Goal: Task Accomplishment & Management: Manage account settings

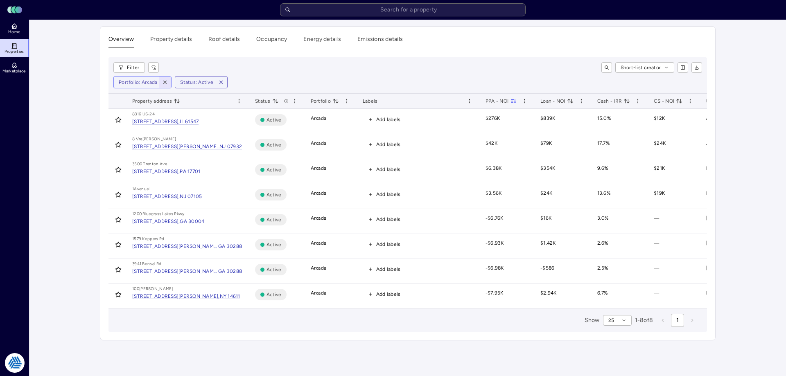
click at [164, 82] on icon "button" at bounding box center [165, 82] width 6 height 6
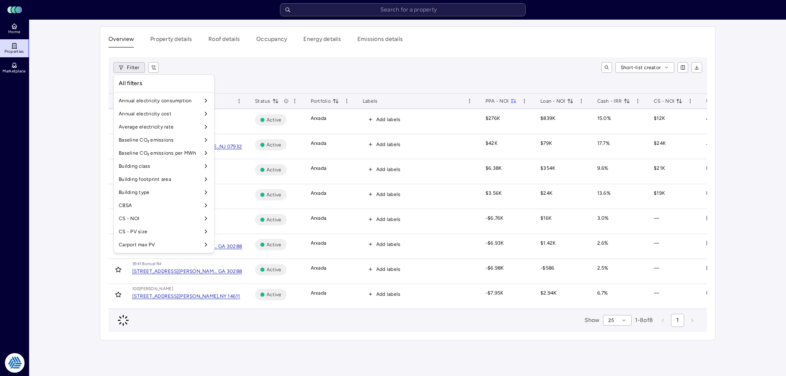
click at [127, 70] on html "Toggle Sidebar Lumen Energy Logo Home Properties Marketplace Tradition Energy […" at bounding box center [393, 188] width 786 height 376
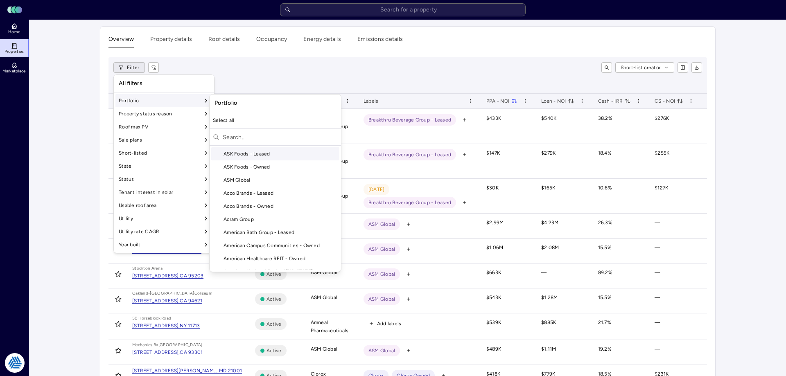
drag, startPoint x: 243, startPoint y: 122, endPoint x: 239, endPoint y: 135, distance: 13.6
click at [239, 135] on div "Select all ASK Foods - Leased ASK Foods - Owned ASM Global Acco Brands - Leased…" at bounding box center [275, 192] width 131 height 156
click at [239, 135] on input "text" at bounding box center [280, 137] width 115 height 13
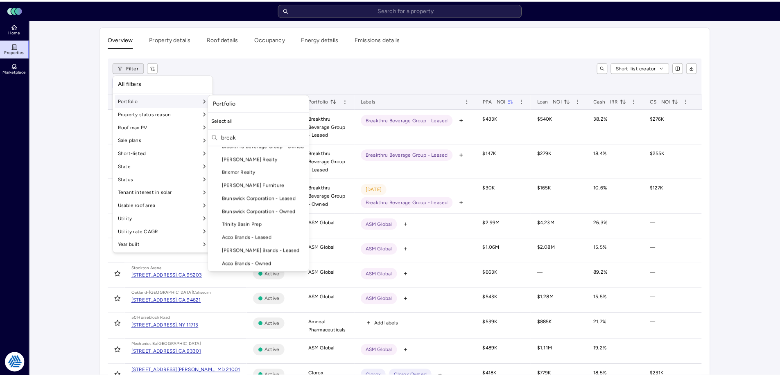
scroll to position [0, 0]
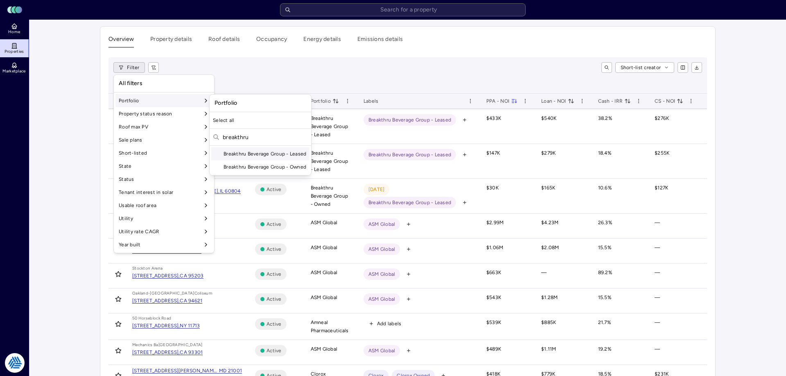
type input "breakthru"
click at [249, 155] on div "Breakthru Beverage Group - Leased" at bounding box center [260, 153] width 98 height 13
click at [249, 165] on div "Breakthru Beverage Group - Owned" at bounding box center [260, 167] width 98 height 13
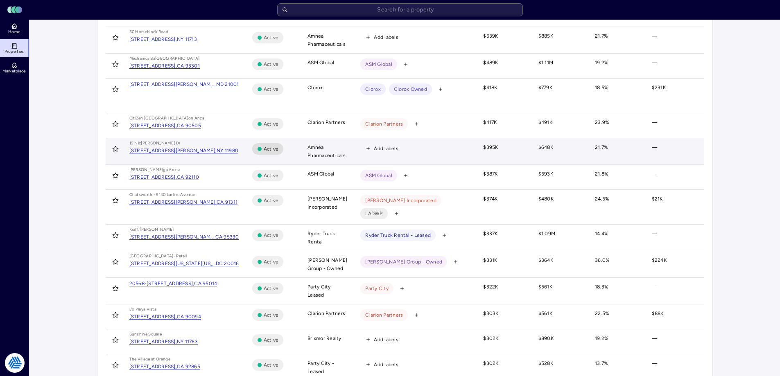
scroll to position [454, 0]
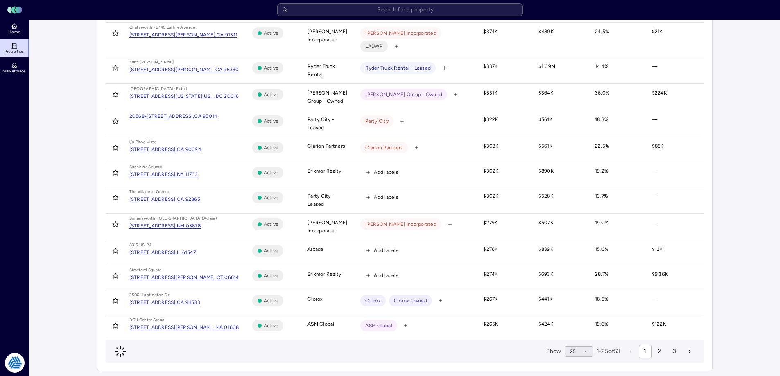
click at [580, 347] on button "25" at bounding box center [579, 351] width 29 height 11
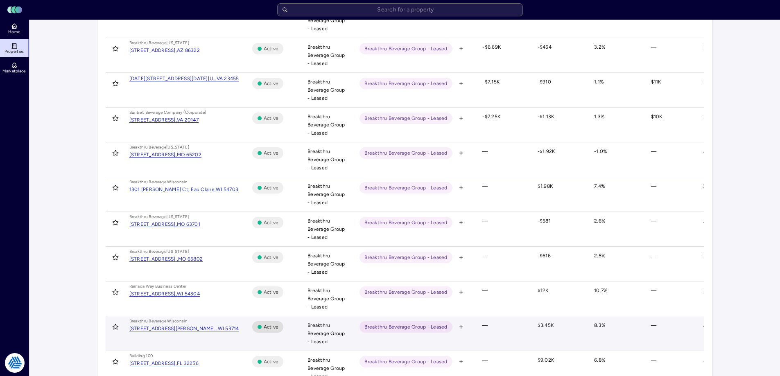
scroll to position [647, 0]
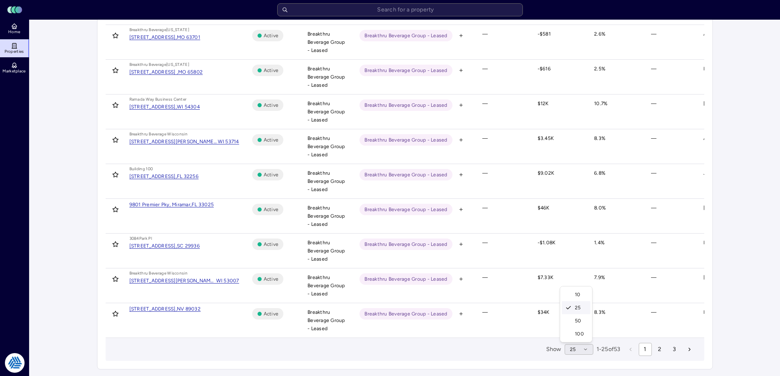
click at [582, 354] on button "25" at bounding box center [579, 349] width 29 height 11
click at [578, 336] on div "100" at bounding box center [576, 334] width 29 height 13
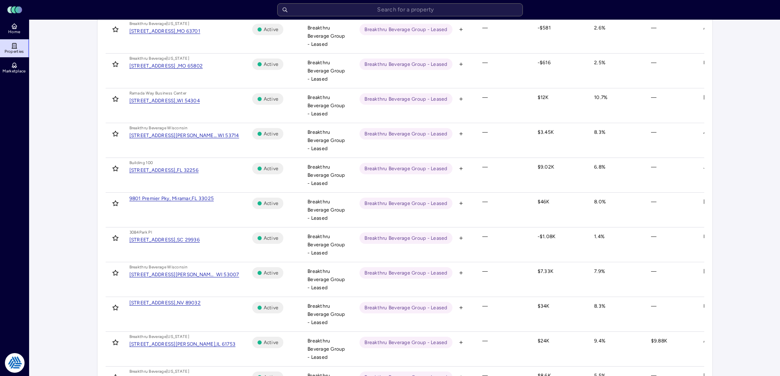
scroll to position [1535, 0]
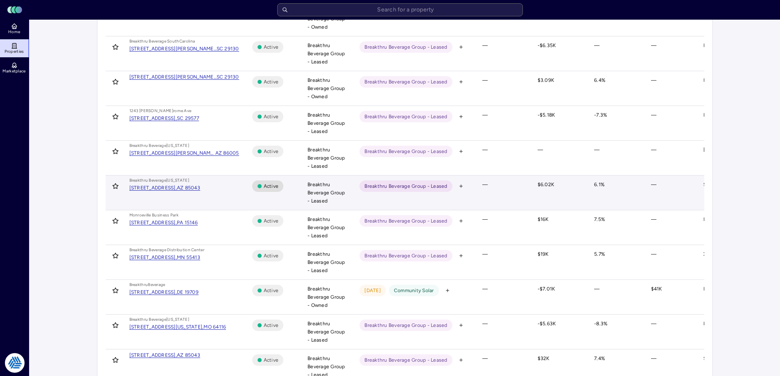
click at [150, 185] on div "Breakthru Beverage [US_STATE] [STREET_ADDRESS]" at bounding box center [184, 184] width 110 height 15
click at [145, 186] on div "[STREET_ADDRESS]," at bounding box center [153, 188] width 48 height 5
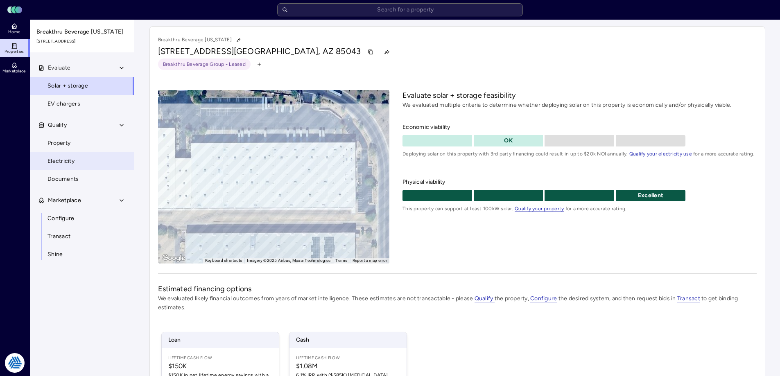
click at [88, 160] on link "Electricity" at bounding box center [81, 161] width 105 height 18
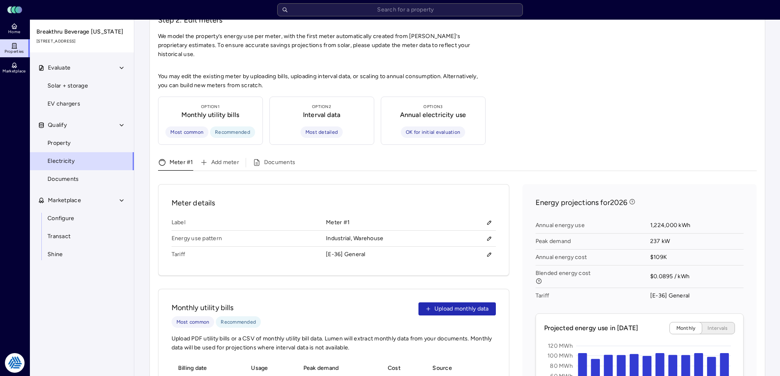
scroll to position [246, 0]
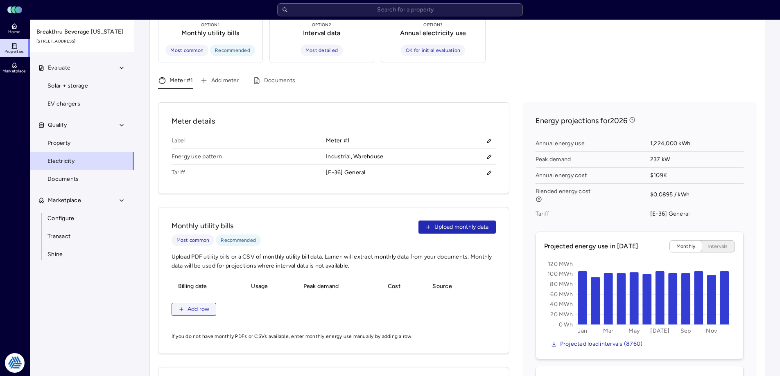
click at [204, 305] on span "Add row" at bounding box center [199, 309] width 22 height 9
click at [182, 298] on input "__/__/____" at bounding box center [208, 304] width 59 height 12
type input "[DATE]"
type input "375000 kWh"
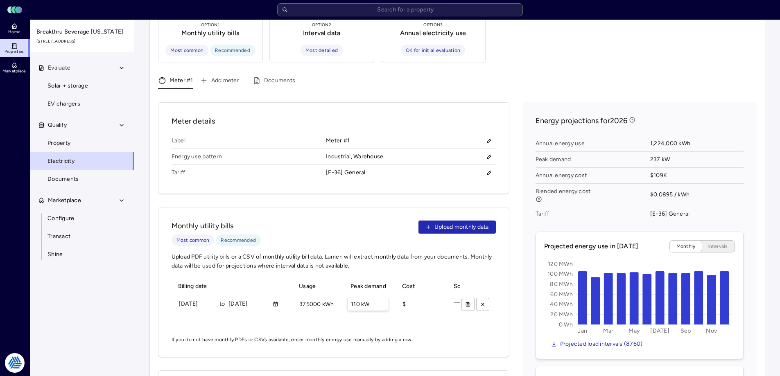
type input "110 kW"
click at [358, 299] on input "110 kW" at bounding box center [368, 305] width 41 height 12
click at [419, 299] on input "$" at bounding box center [419, 305] width 41 height 12
type input "$50000"
click at [356, 299] on input "110 kW" at bounding box center [368, 305] width 41 height 12
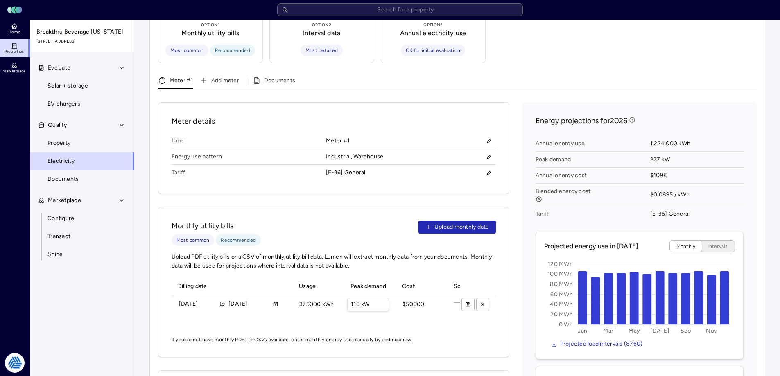
click at [356, 299] on input "110 kW" at bounding box center [368, 305] width 41 height 12
type input "117 kW"
click at [466, 302] on icon "submit" at bounding box center [468, 305] width 6 height 6
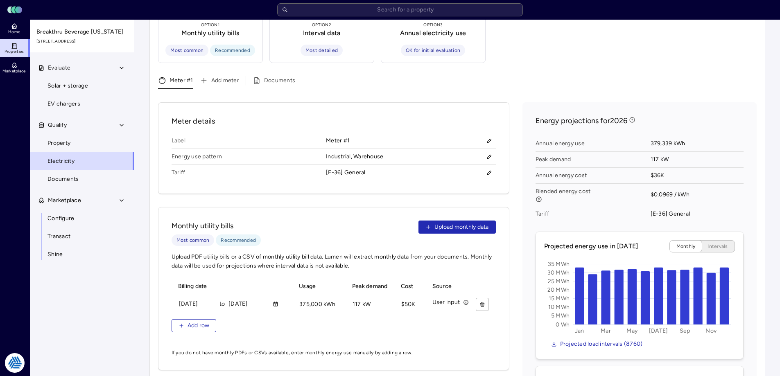
click at [515, 172] on div "Meter details Label Meter #1 Energy use pattern Industrial, Warehouse Tariff [E…" at bounding box center [457, 321] width 599 height 439
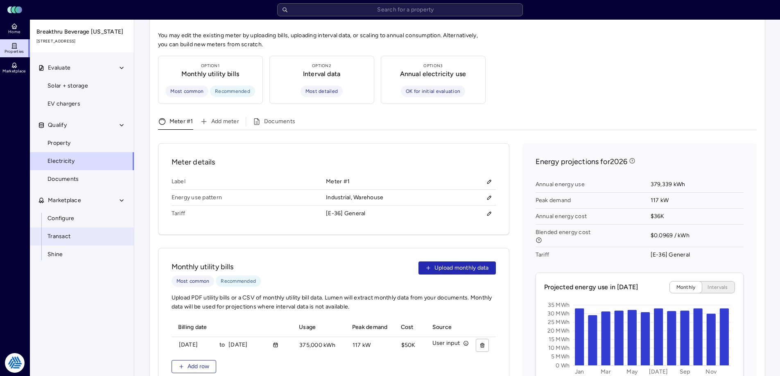
scroll to position [164, 0]
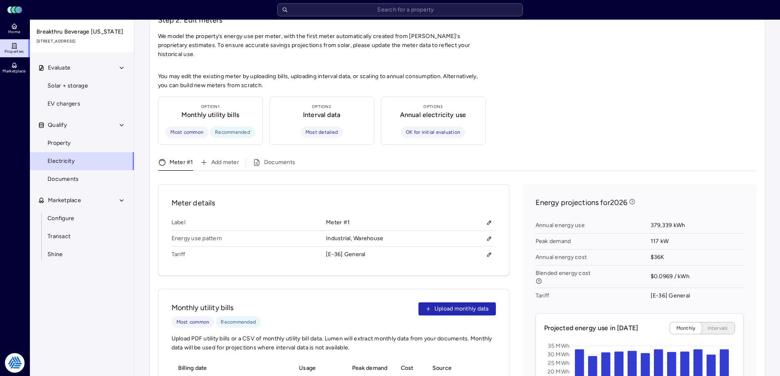
click at [486, 158] on div "Add meter Documents" at bounding box center [475, 164] width 564 height 13
click at [70, 79] on link "Solar + storage" at bounding box center [81, 86] width 105 height 18
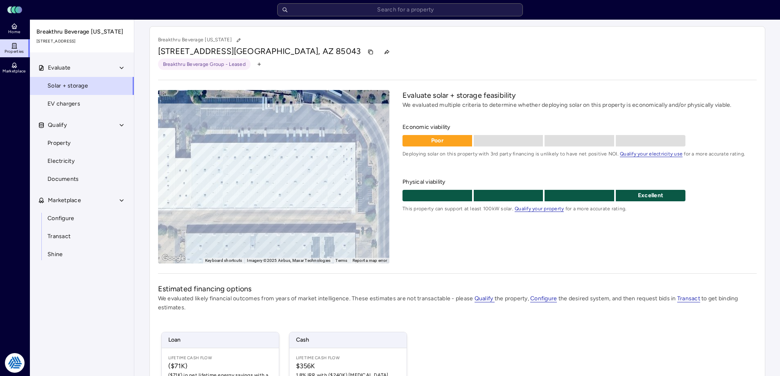
click at [467, 57] on div "[STREET_ADDRESS]" at bounding box center [457, 51] width 599 height 13
click at [430, 64] on div "Breakthru Beverage Group - Leased" at bounding box center [457, 64] width 599 height 11
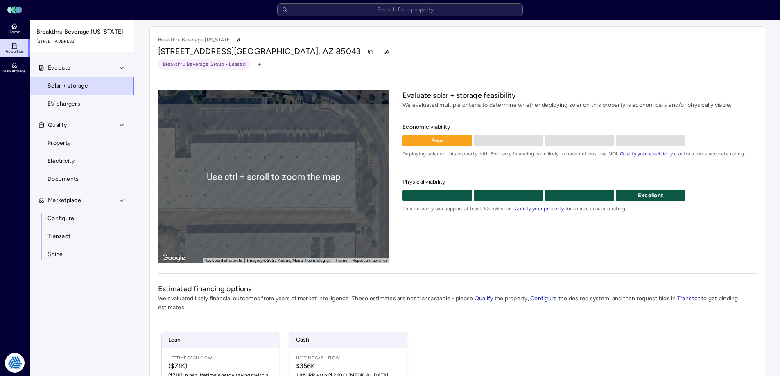
click at [426, 50] on div "[STREET_ADDRESS]" at bounding box center [457, 51] width 599 height 13
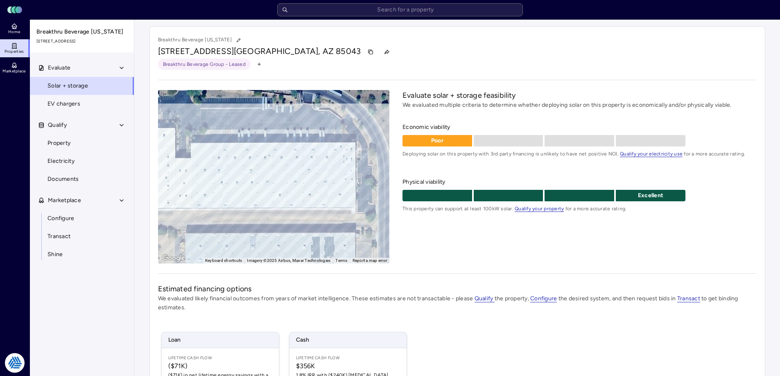
click at [504, 238] on div "Evaluate solar + storage feasibility We evaluated multiple criteria to determin…" at bounding box center [580, 177] width 354 height 174
click at [15, 47] on icon at bounding box center [15, 47] width 0 height 0
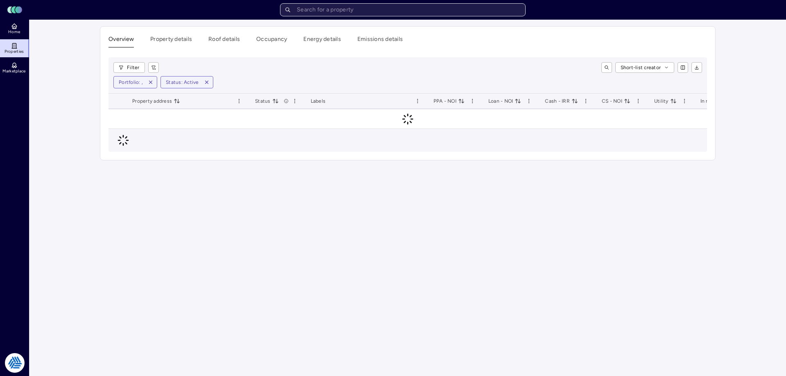
click at [377, 13] on input "text" at bounding box center [403, 9] width 246 height 13
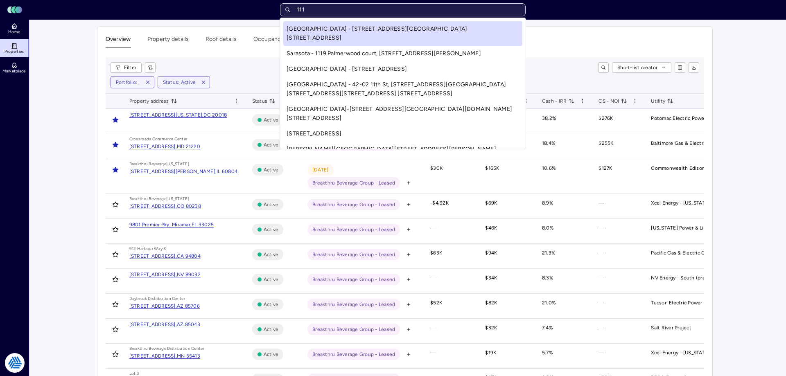
type input "1115"
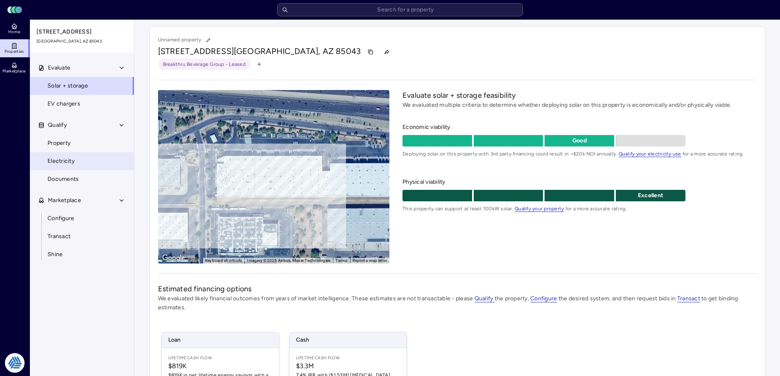
click at [76, 163] on link "Electricity" at bounding box center [81, 161] width 105 height 18
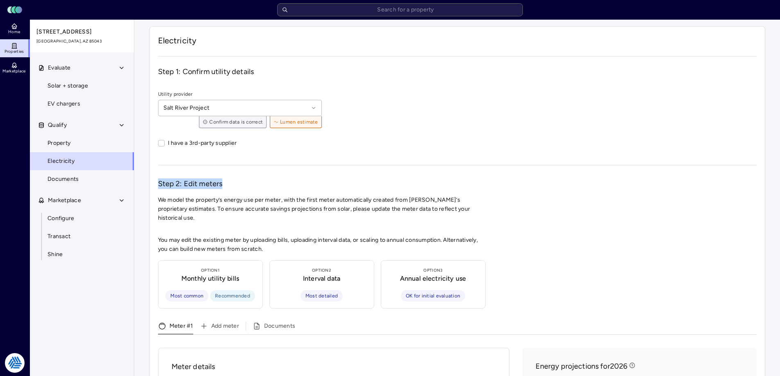
drag, startPoint x: 192, startPoint y: 182, endPoint x: 158, endPoint y: 181, distance: 34.8
click at [158, 181] on h3 "Step 2: Edit meters" at bounding box center [457, 184] width 599 height 11
click at [366, 7] on input "text" at bounding box center [400, 9] width 246 height 13
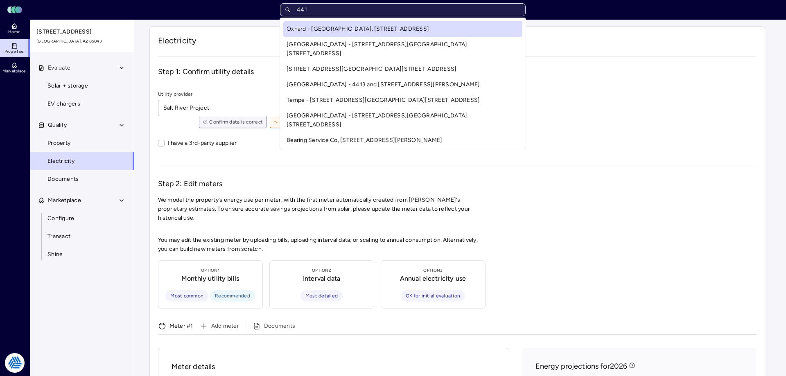
type input "4411"
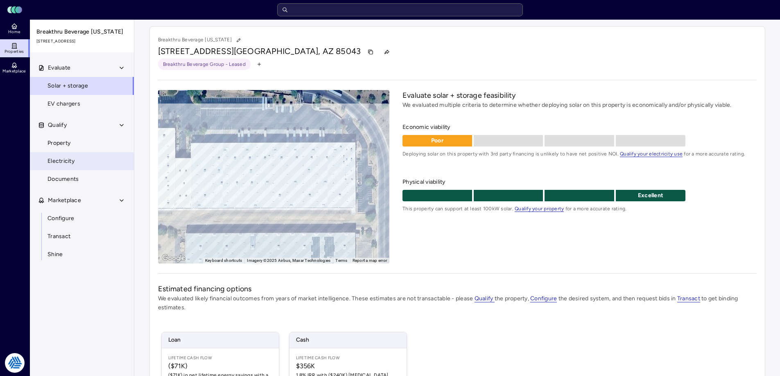
click at [83, 167] on link "Electricity" at bounding box center [81, 161] width 105 height 18
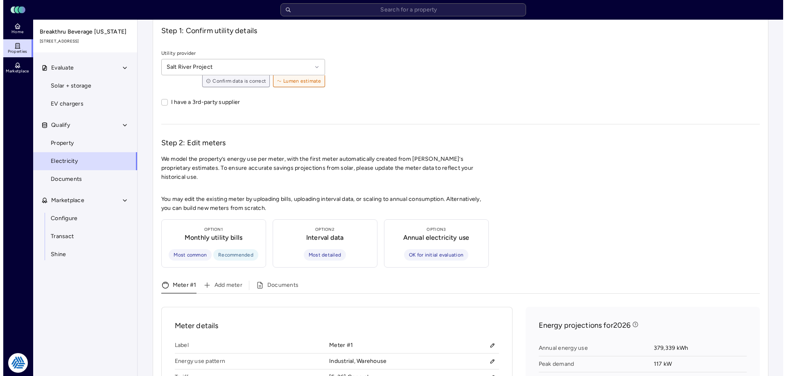
scroll to position [164, 0]
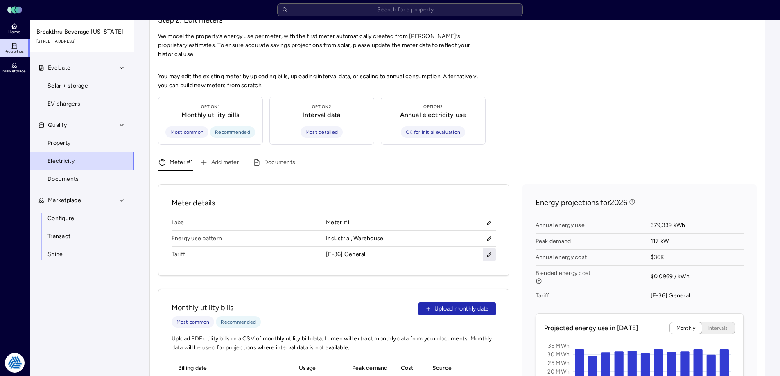
click at [485, 248] on button "button" at bounding box center [489, 254] width 13 height 13
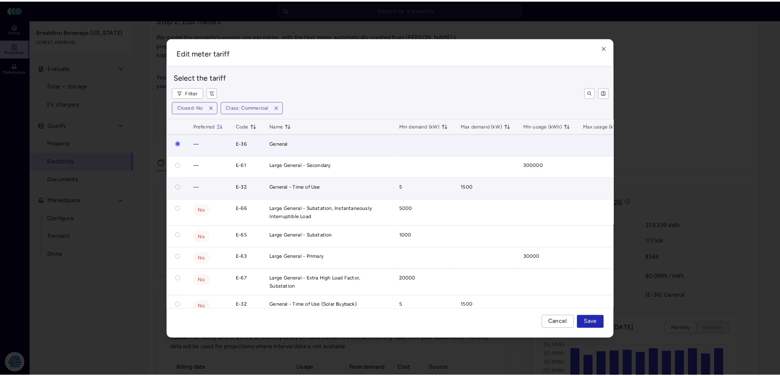
scroll to position [53, 0]
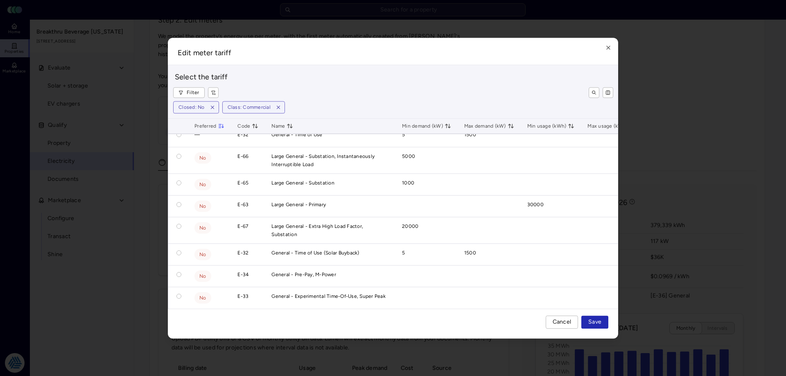
click at [134, 267] on div at bounding box center [393, 188] width 786 height 376
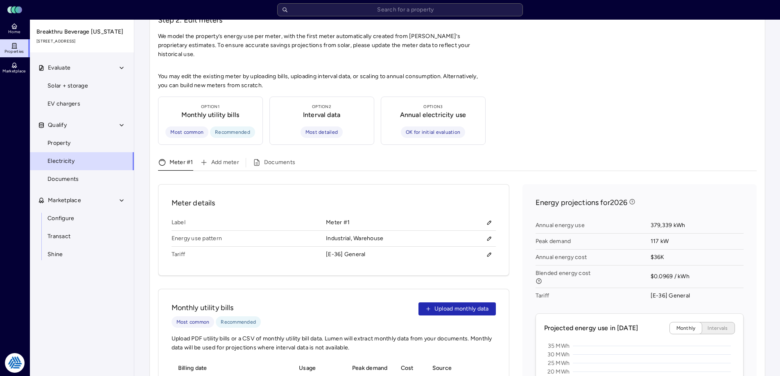
scroll to position [0, 0]
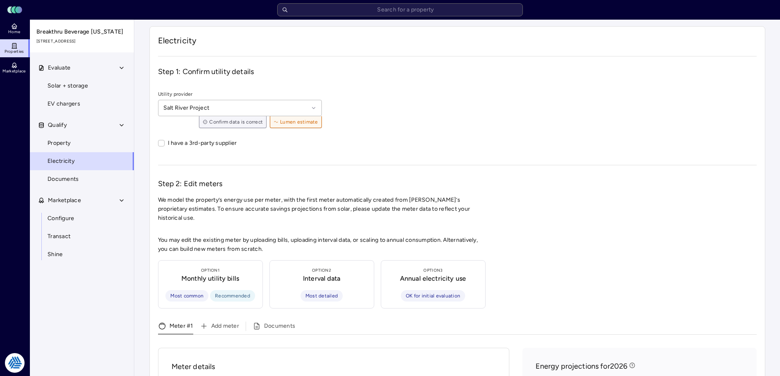
drag, startPoint x: 237, startPoint y: 25, endPoint x: 229, endPoint y: 52, distance: 27.3
click at [365, 13] on input "text" at bounding box center [400, 9] width 246 height 13
click at [440, 11] on input "111" at bounding box center [400, 9] width 246 height 13
type input "1115"
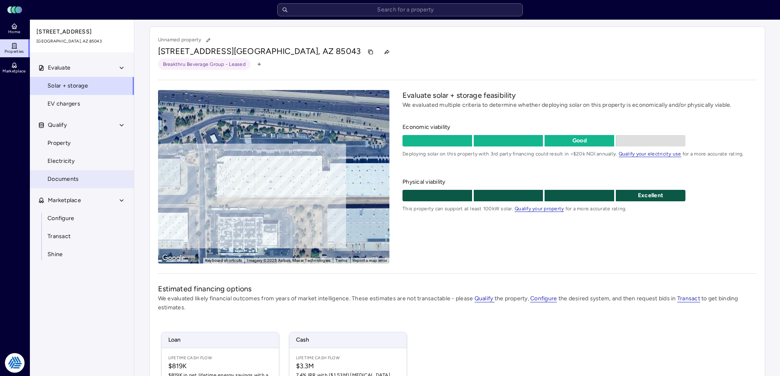
click at [81, 173] on link "Documents" at bounding box center [81, 179] width 105 height 18
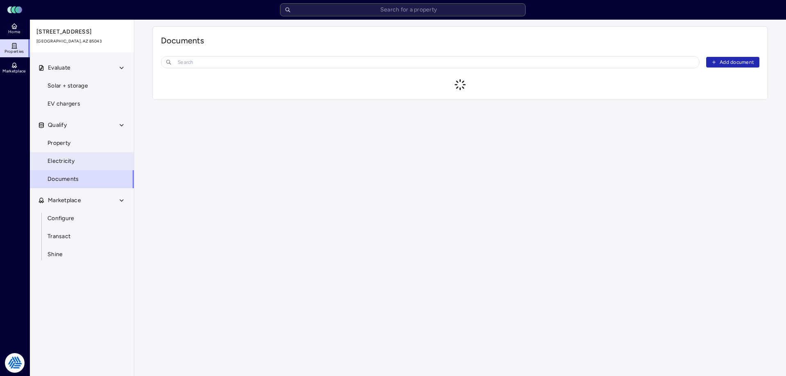
click at [82, 163] on link "Electricity" at bounding box center [81, 161] width 105 height 18
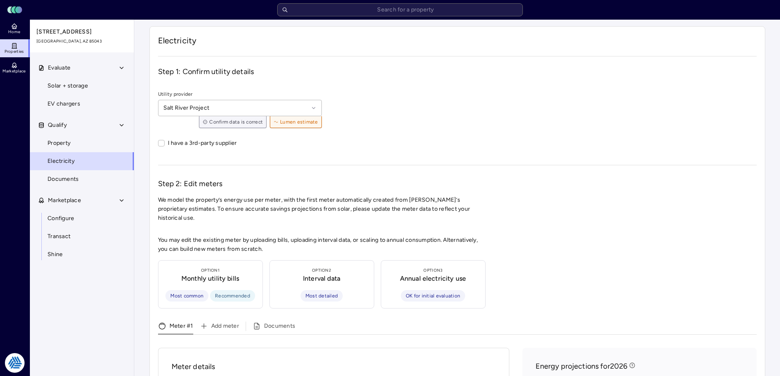
scroll to position [164, 0]
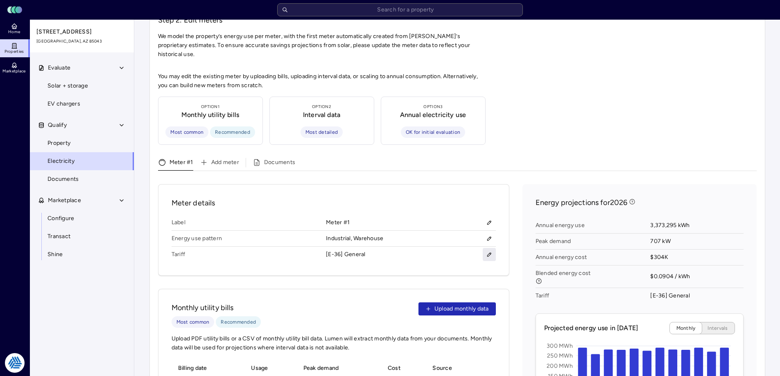
click at [491, 252] on icon "button" at bounding box center [490, 255] width 6 height 6
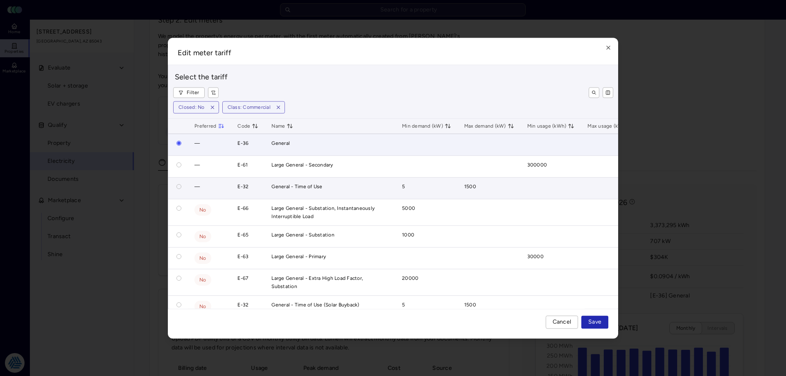
click at [179, 186] on button "button" at bounding box center [179, 186] width 5 height 5
radio input "false"
radio input "true"
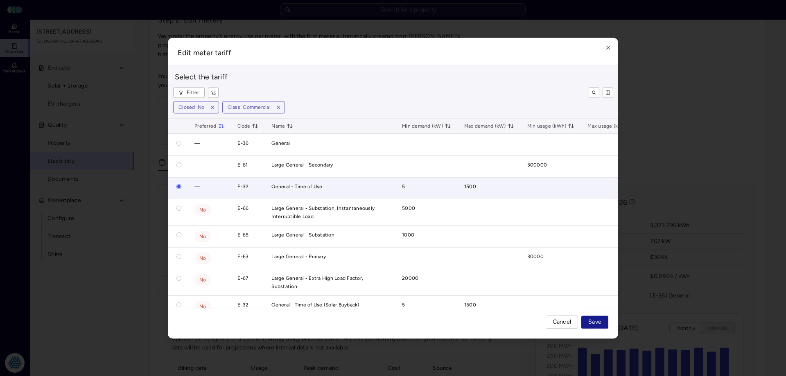
click at [589, 321] on span "Save" at bounding box center [595, 322] width 13 height 9
radio input "true"
radio input "false"
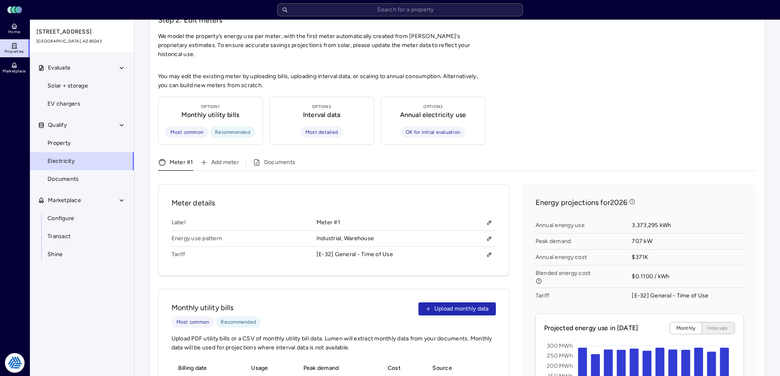
scroll to position [328, 0]
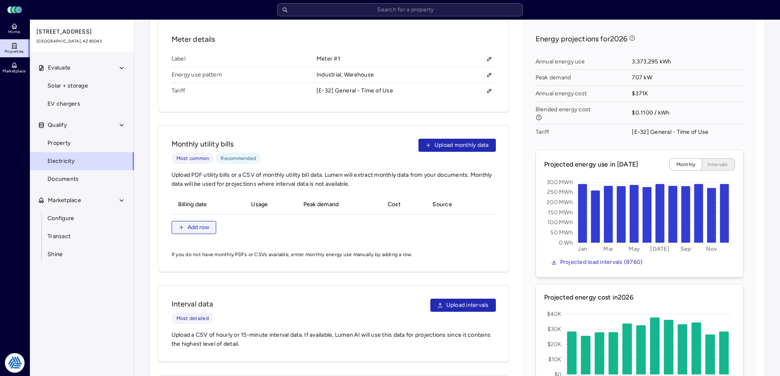
click at [204, 223] on span "Add row" at bounding box center [199, 227] width 22 height 9
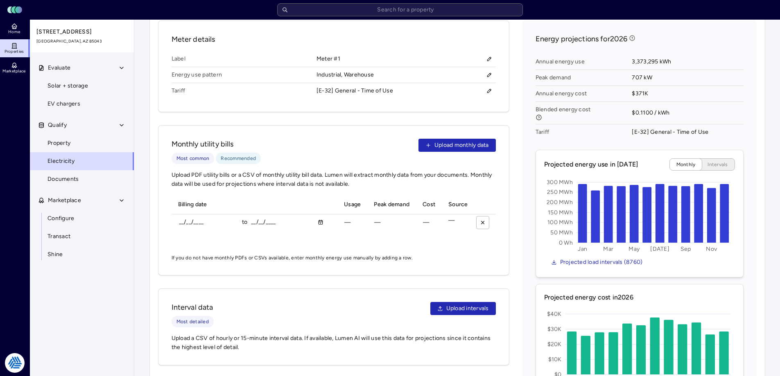
click at [177, 214] on div "__/__/____ to __/__/____" at bounding box center [253, 222] width 156 height 16
click at [179, 216] on input "__/__/____" at bounding box center [208, 222] width 59 height 12
type input "[DATE]"
type input "1500000 kWh"
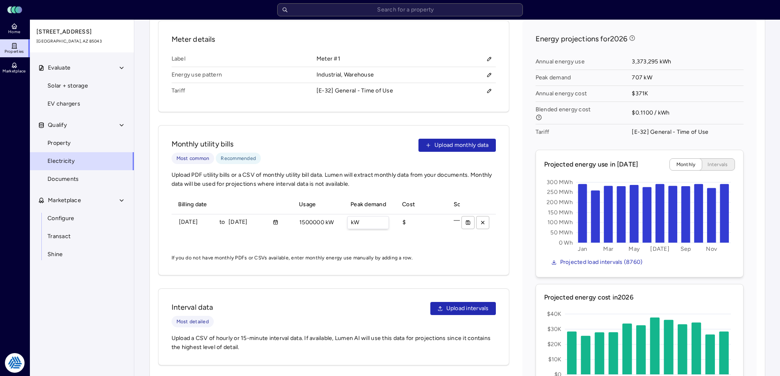
click at [364, 217] on input "kW" at bounding box center [368, 223] width 41 height 12
type input "530 kW"
click at [415, 217] on input "$" at bounding box center [419, 223] width 41 height 12
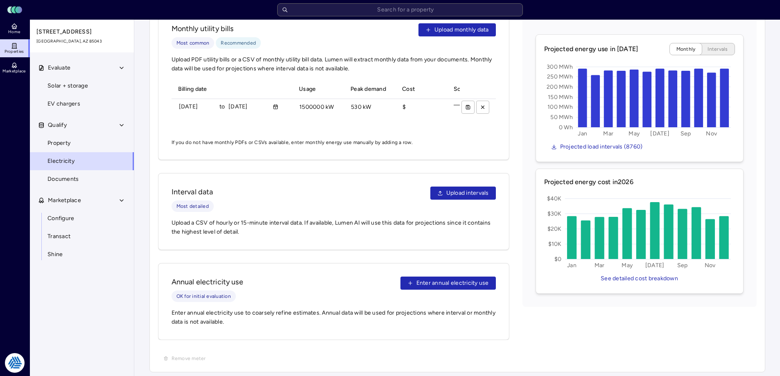
drag, startPoint x: 533, startPoint y: 211, endPoint x: 525, endPoint y: 212, distance: 7.9
click at [533, 211] on div "Energy projections for 2026 Annual energy use 3,373,295 kWh Peak demand 707 kW …" at bounding box center [640, 106] width 234 height 402
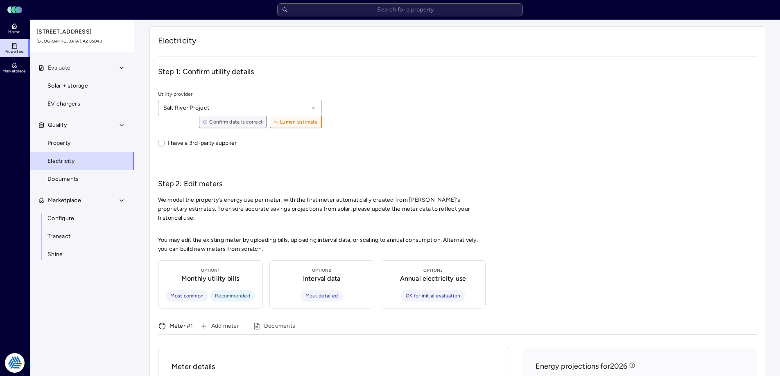
scroll to position [123, 0]
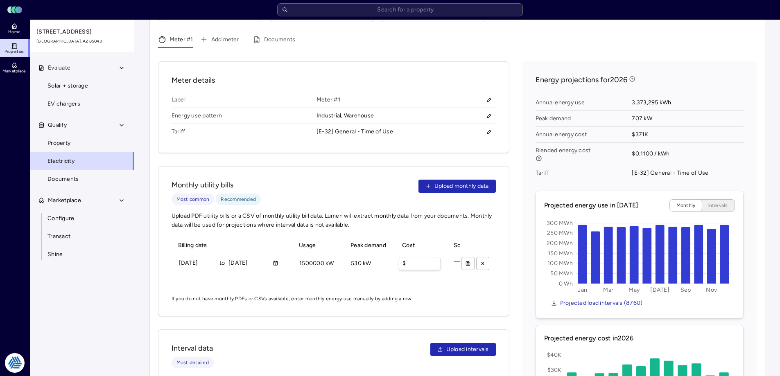
click at [410, 258] on input "$" at bounding box center [419, 264] width 41 height 12
type input "$200000"
click at [468, 262] on icon "submit" at bounding box center [468, 264] width 4 height 4
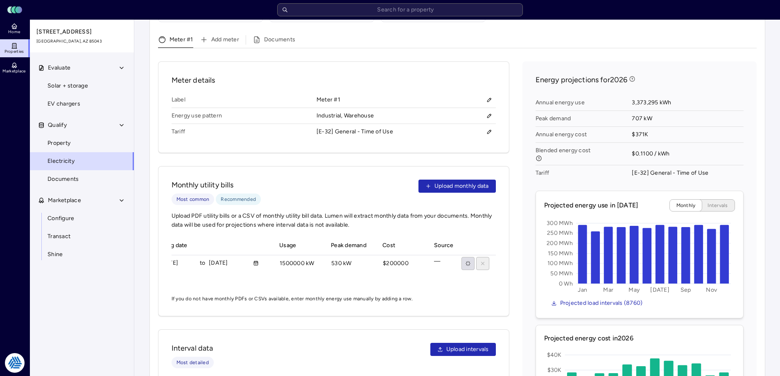
scroll to position [0, 0]
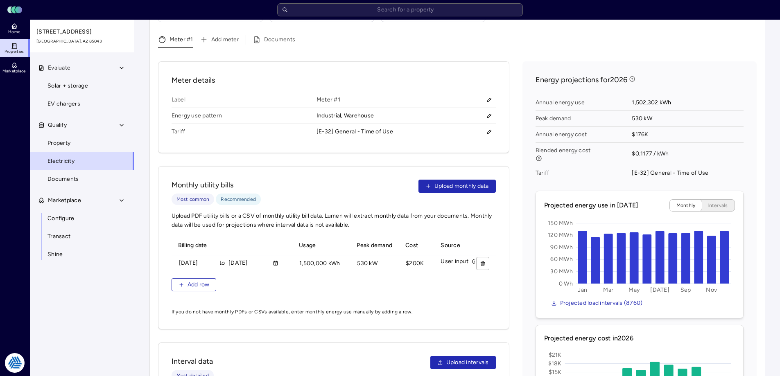
click at [522, 168] on div "Meter details Label Meter #1 Energy use pattern Industrial, Warehouse Tariff [E…" at bounding box center [457, 280] width 599 height 439
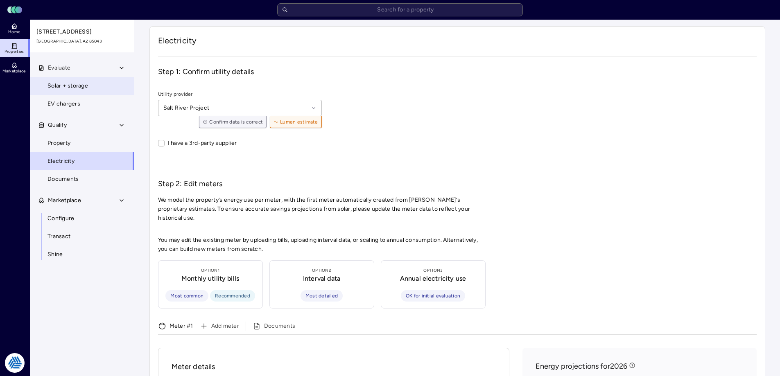
click at [80, 79] on link "Solar + storage" at bounding box center [81, 86] width 105 height 18
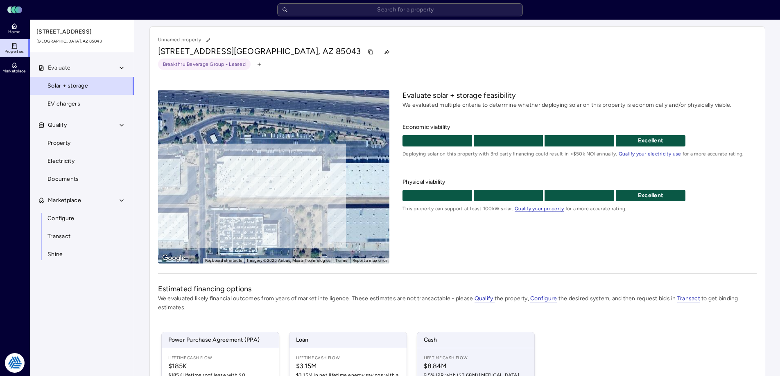
scroll to position [82, 0]
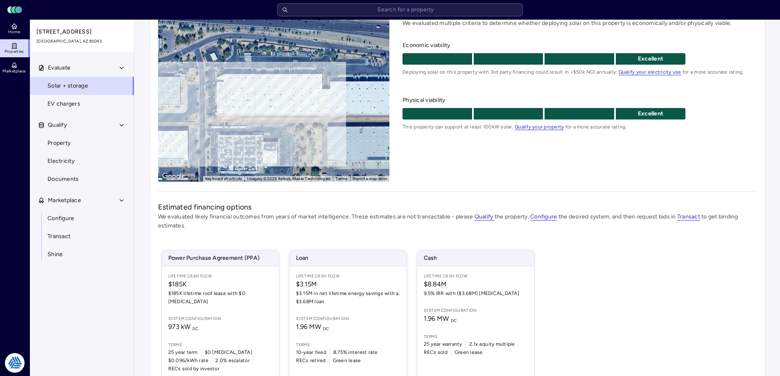
click at [602, 248] on div "Power Purchase Agreement (PPA) Lifetime Cash Flow $185K $185K lifetime roof lea…" at bounding box center [457, 314] width 599 height 149
click at [642, 285] on div "Power Purchase Agreement (PPA) Lifetime Cash Flow $185K $185K lifetime roof lea…" at bounding box center [457, 324] width 599 height 168
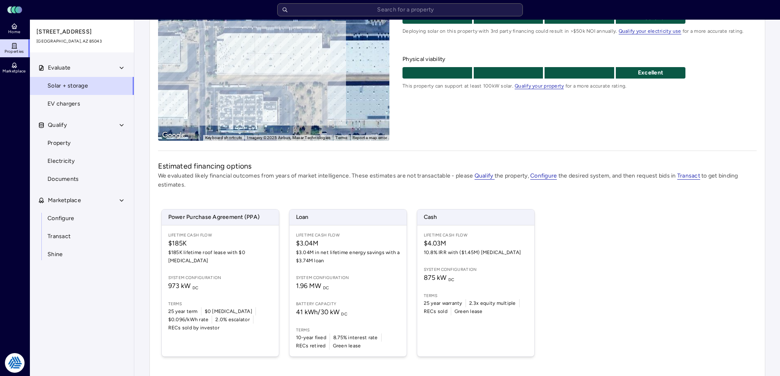
click at [605, 260] on div "Power Purchase Agreement (PPA) Lifetime Cash Flow $185K $185K lifetime roof lea…" at bounding box center [457, 283] width 599 height 168
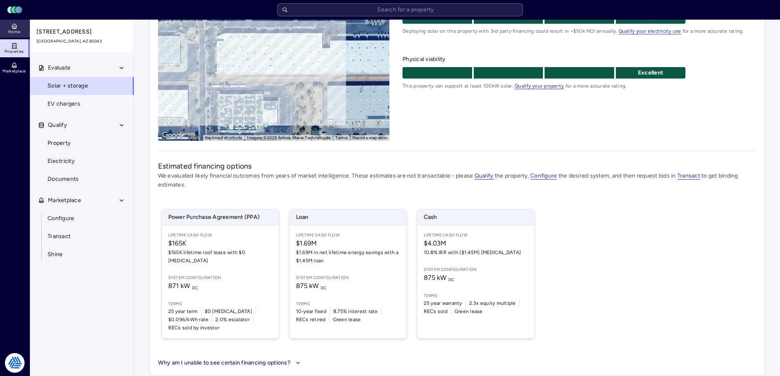
scroll to position [121, 0]
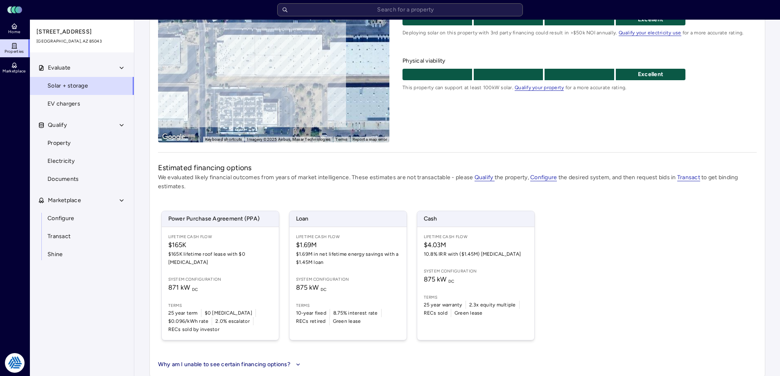
click at [368, 188] on p "We evaluated likely financial outcomes from years of market intelligence. These…" at bounding box center [457, 182] width 599 height 18
